Goal: Navigation & Orientation: Find specific page/section

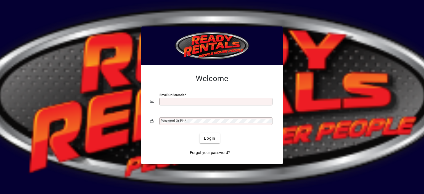
click at [172, 103] on input "Email or Barcode" at bounding box center [216, 101] width 111 height 4
type input "**********"
click at [179, 119] on mat-label "Password or Pin" at bounding box center [173, 121] width 24 height 4
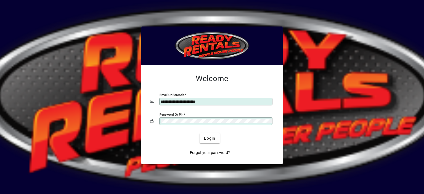
click at [199, 133] on button "Login" at bounding box center [209, 138] width 20 height 10
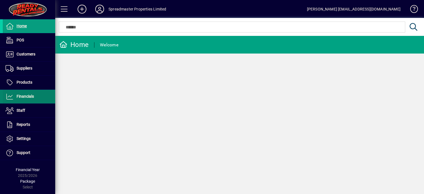
click at [32, 95] on span "Financials" at bounding box center [25, 96] width 17 height 4
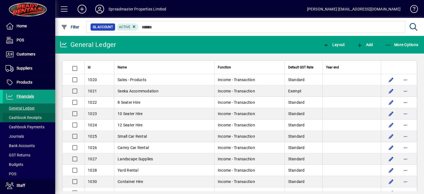
click at [34, 117] on span "Cashbook Receipts" at bounding box center [24, 117] width 36 height 4
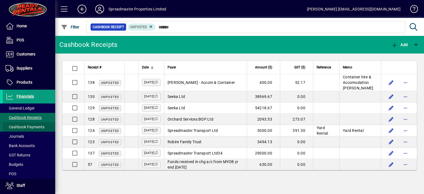
click at [33, 126] on span "Cashbook Payments" at bounding box center [25, 127] width 39 height 4
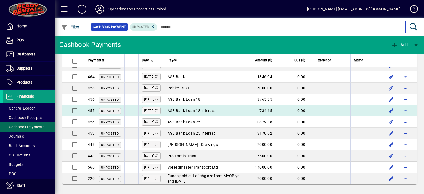
scroll to position [327, 0]
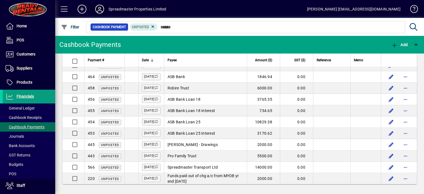
click at [98, 9] on icon at bounding box center [99, 9] width 11 height 9
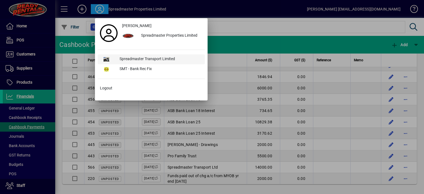
click at [143, 59] on div "Spreadmaster Transport Limited" at bounding box center [160, 59] width 90 height 10
